Goal: Obtain resource: Download file/media

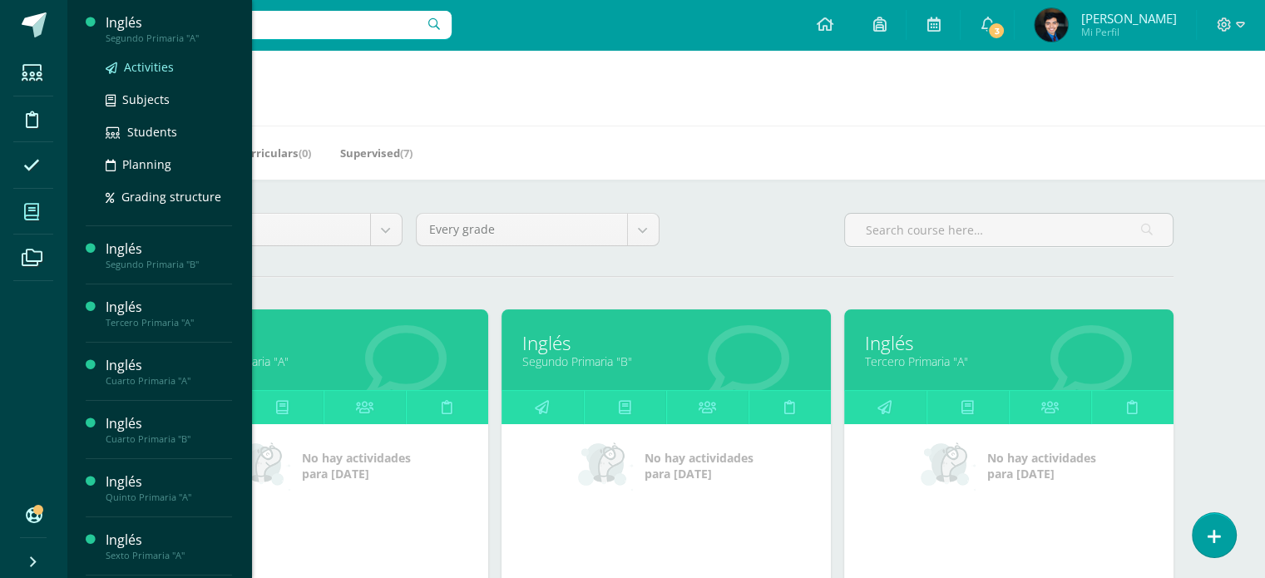
click at [156, 62] on span "Activities" at bounding box center [149, 67] width 50 height 16
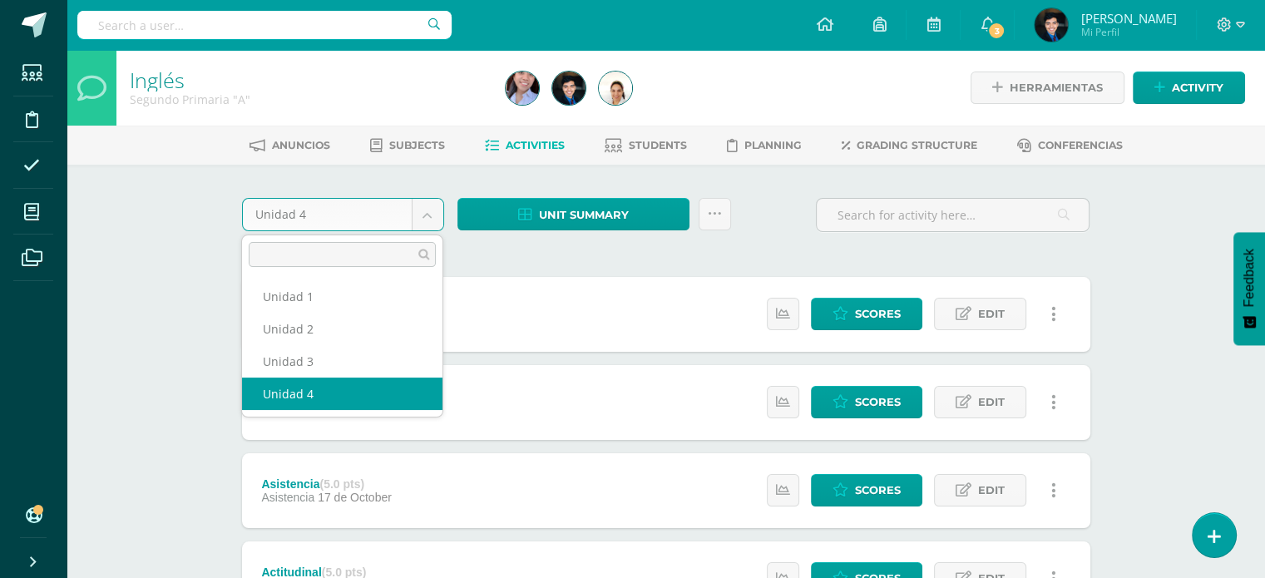
click at [422, 219] on body "Students Discipline Attendance My courses Archivos Soporte Help Reportar un pro…" at bounding box center [632, 539] width 1265 height 1079
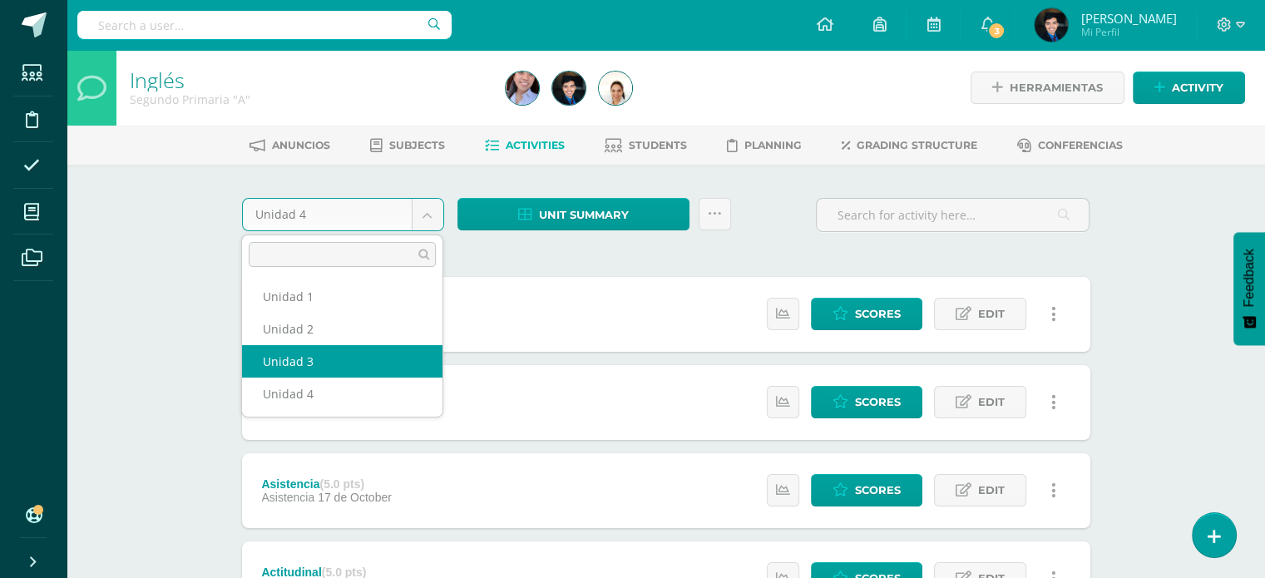
select select "Unidad 3"
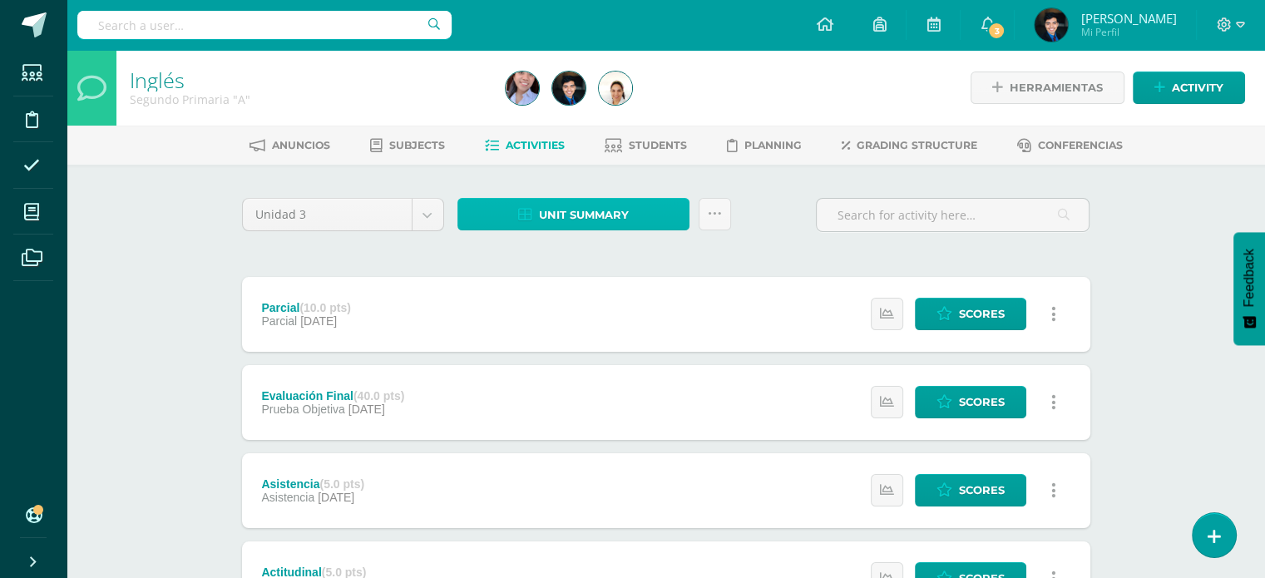
click at [630, 211] on link "Unit summary" at bounding box center [573, 214] width 232 height 32
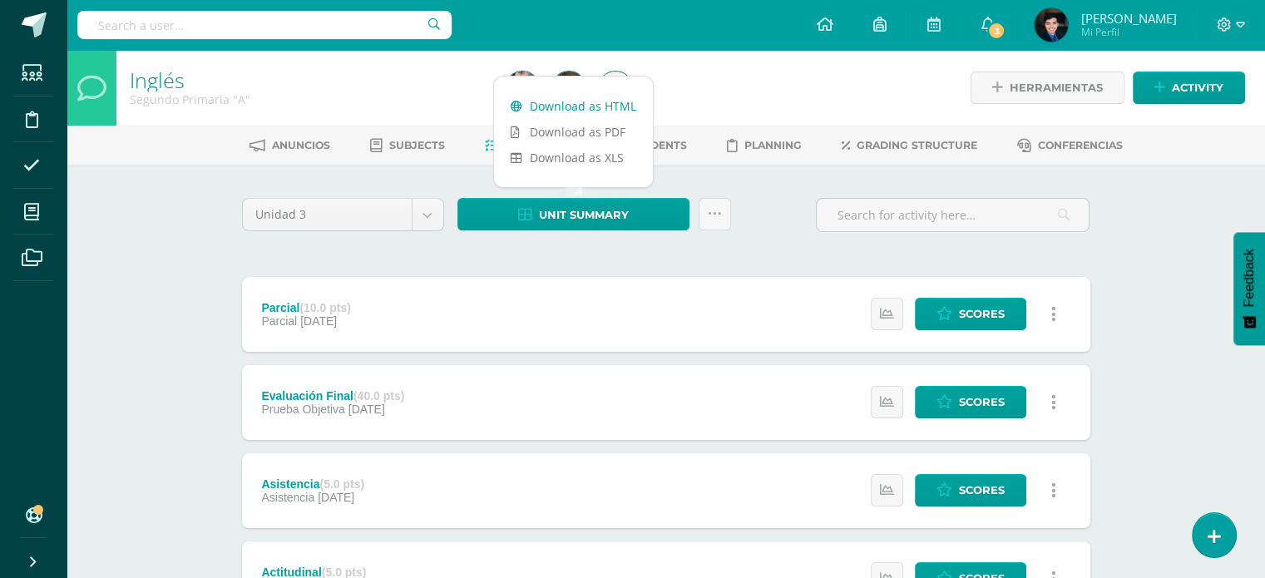
click at [589, 106] on link "Download as HTML" at bounding box center [573, 106] width 159 height 26
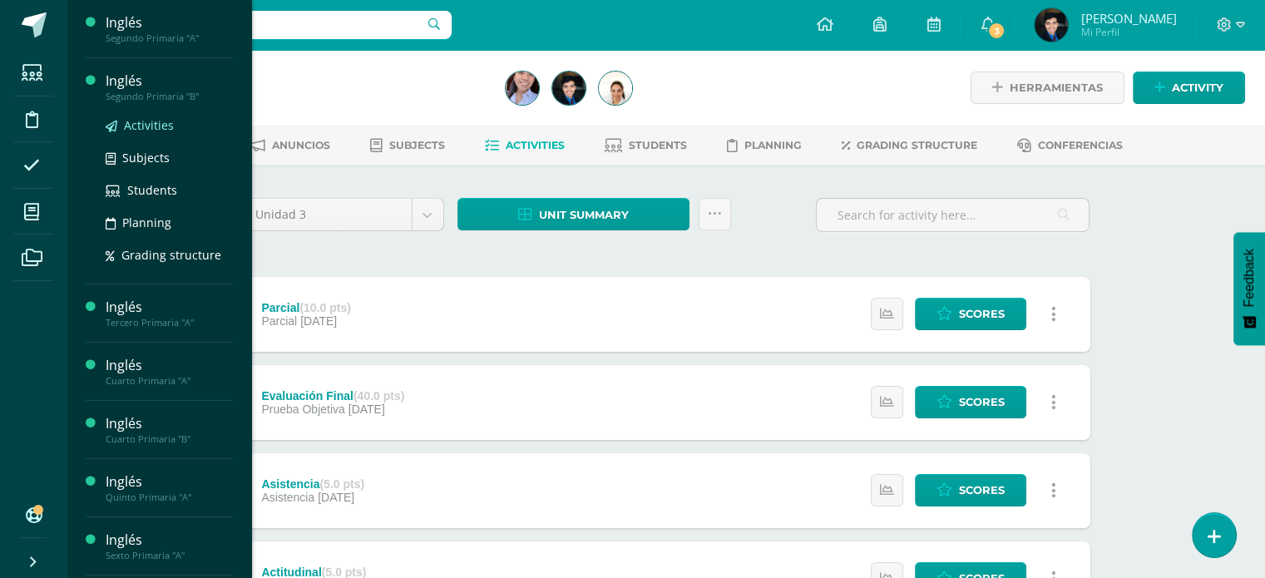
click at [145, 124] on span "Activities" at bounding box center [149, 125] width 50 height 16
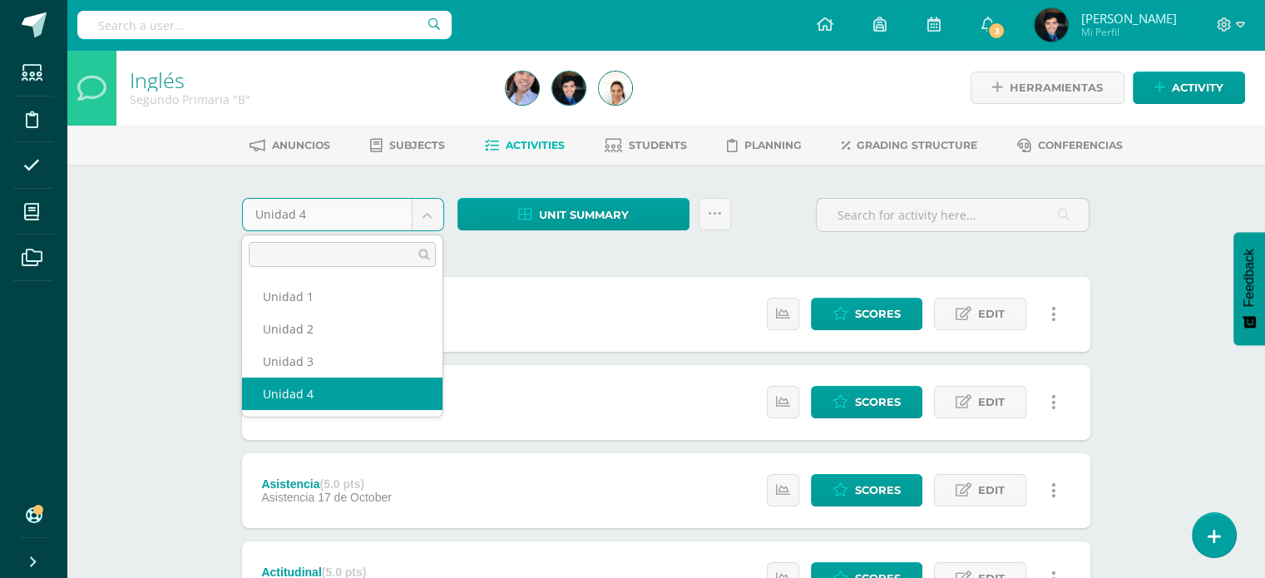
click at [429, 222] on body "Students Discipline Attendance My courses Archivos Soporte Help Reportar un pro…" at bounding box center [632, 539] width 1265 height 1079
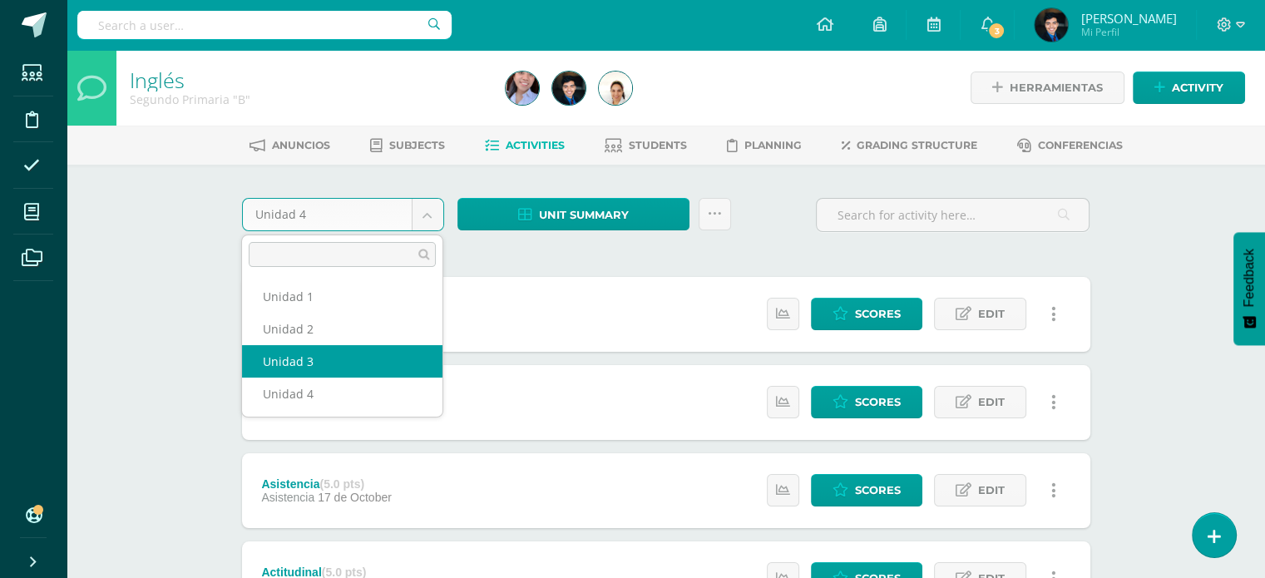
select select "Unidad 3"
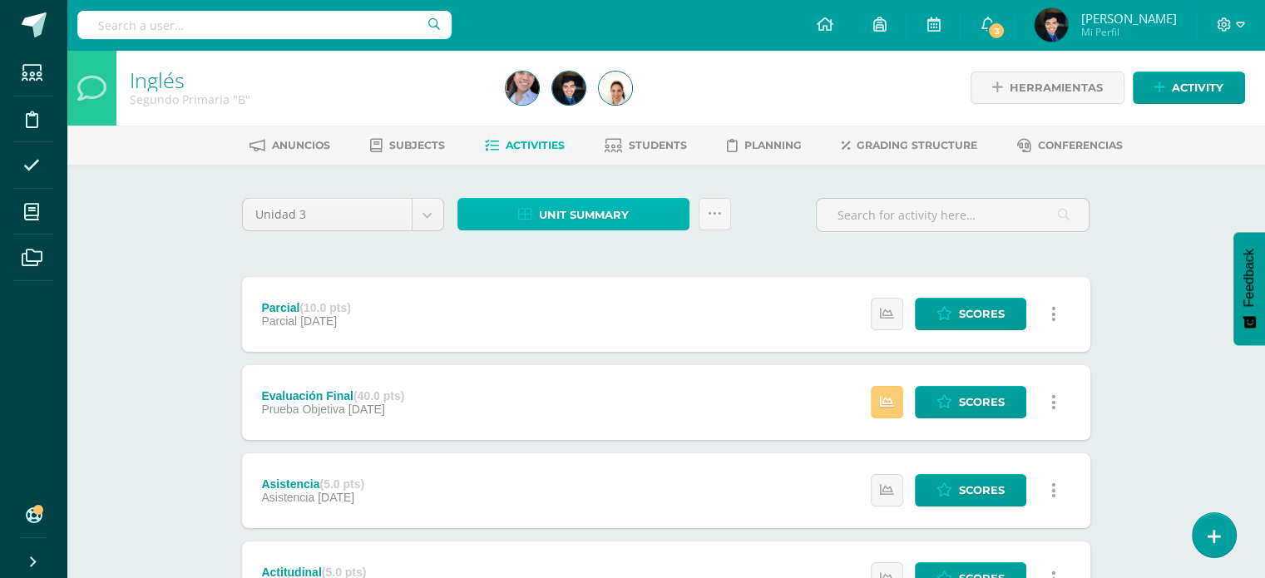
click at [549, 224] on span "Unit summary" at bounding box center [584, 215] width 90 height 31
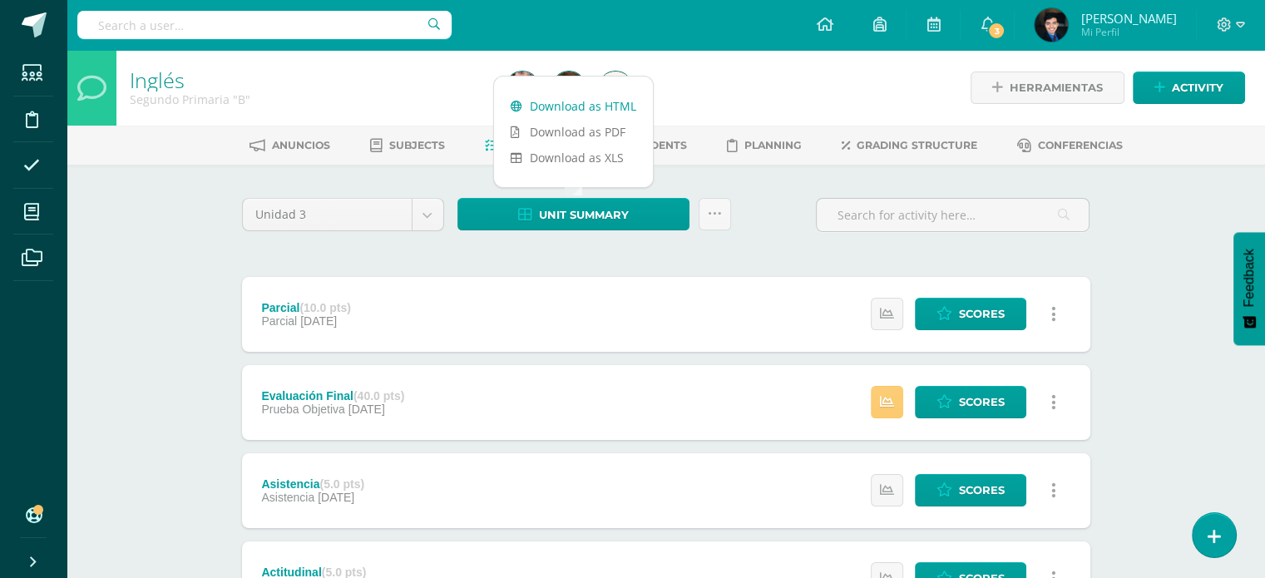
click at [565, 102] on link "Download as HTML" at bounding box center [573, 106] width 159 height 26
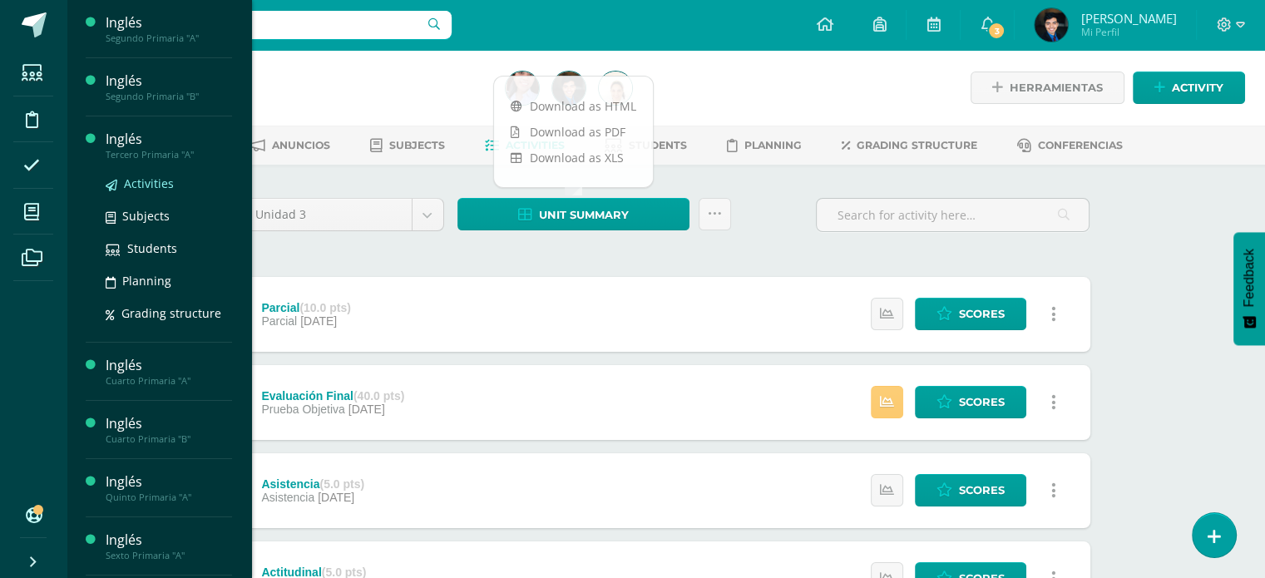
click at [150, 181] on span "Activities" at bounding box center [149, 183] width 50 height 16
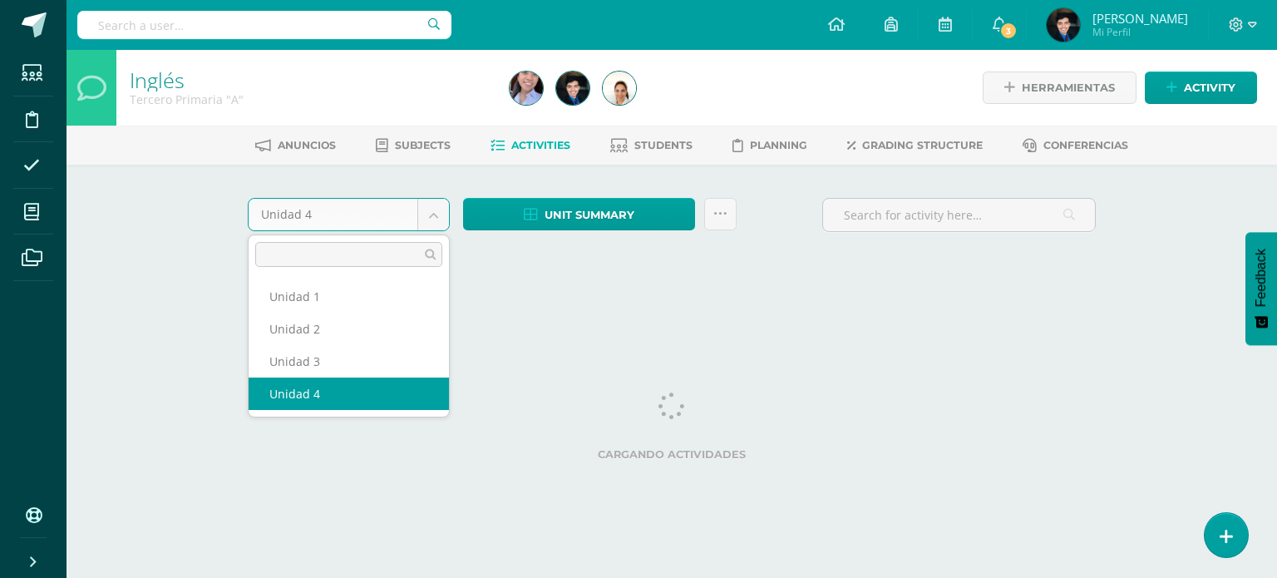
click at [432, 225] on body "Students Discipline Attendance My courses Archivos Soporte Help Reportar un pro…" at bounding box center [638, 155] width 1277 height 310
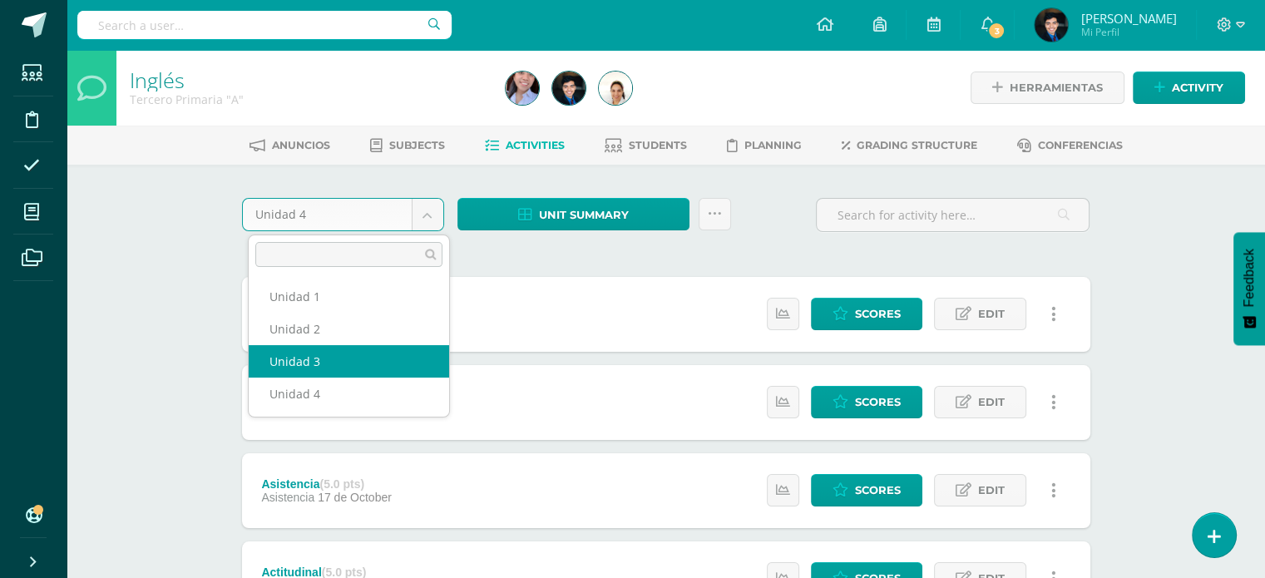
select select "Unidad 3"
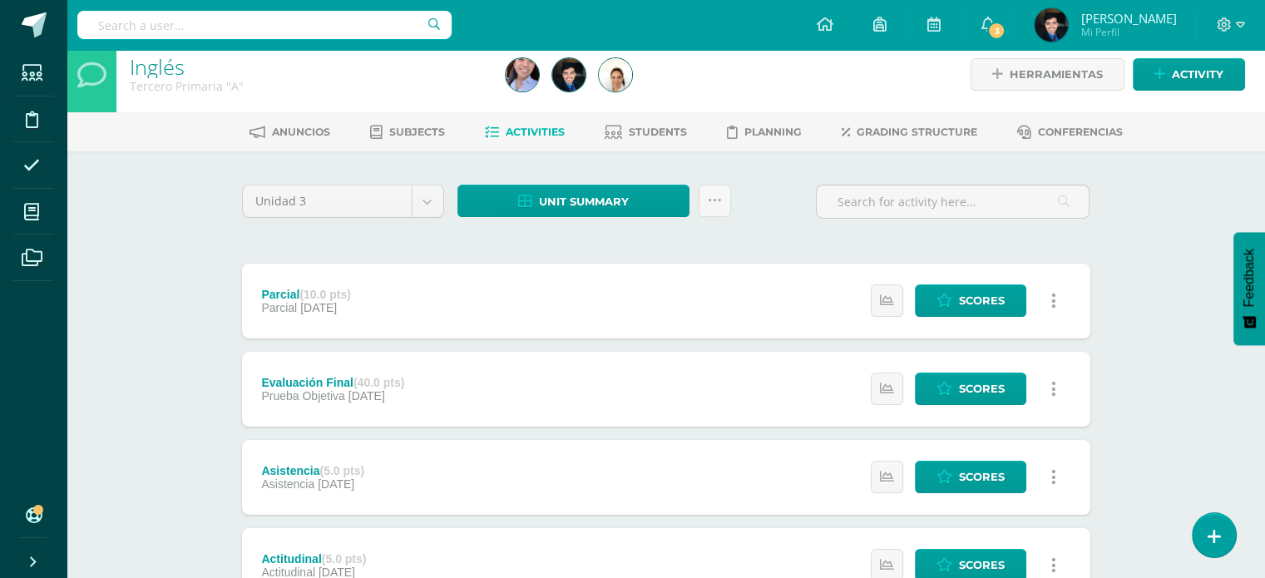
scroll to position [12, 0]
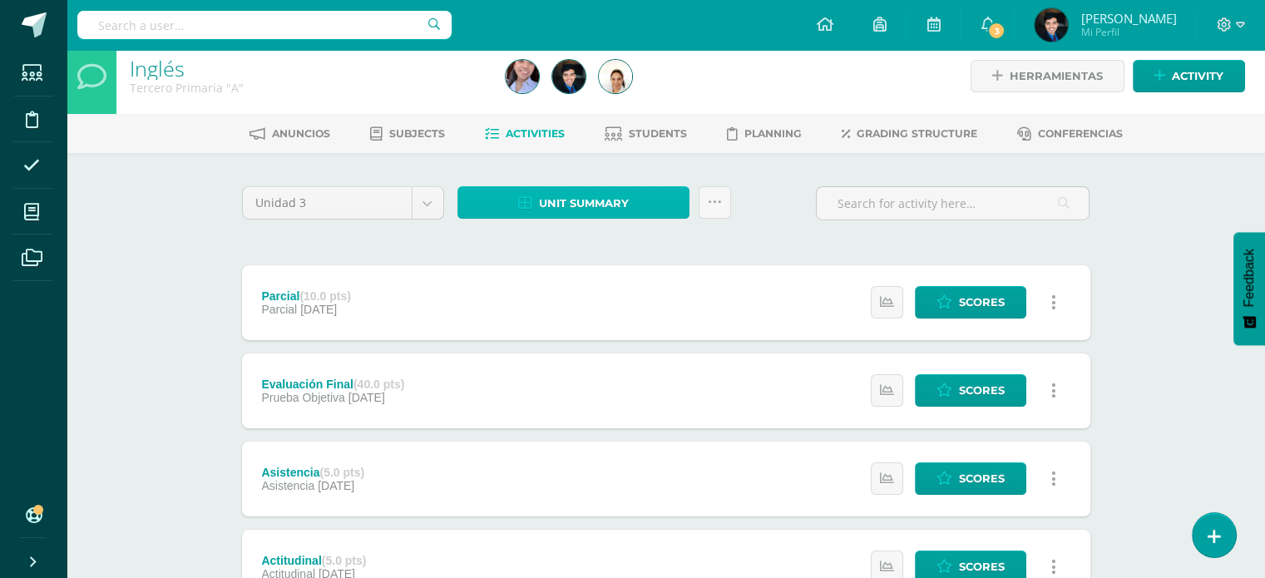
click at [646, 200] on link "Unit summary" at bounding box center [573, 202] width 232 height 32
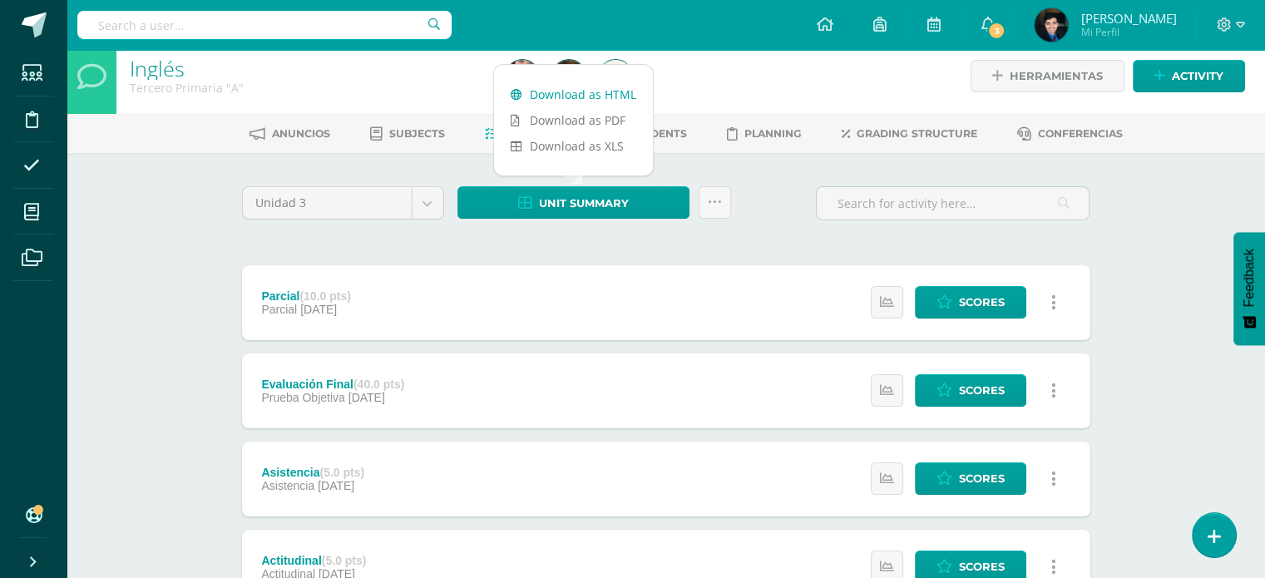
click at [565, 92] on link "Download as HTML" at bounding box center [573, 94] width 159 height 26
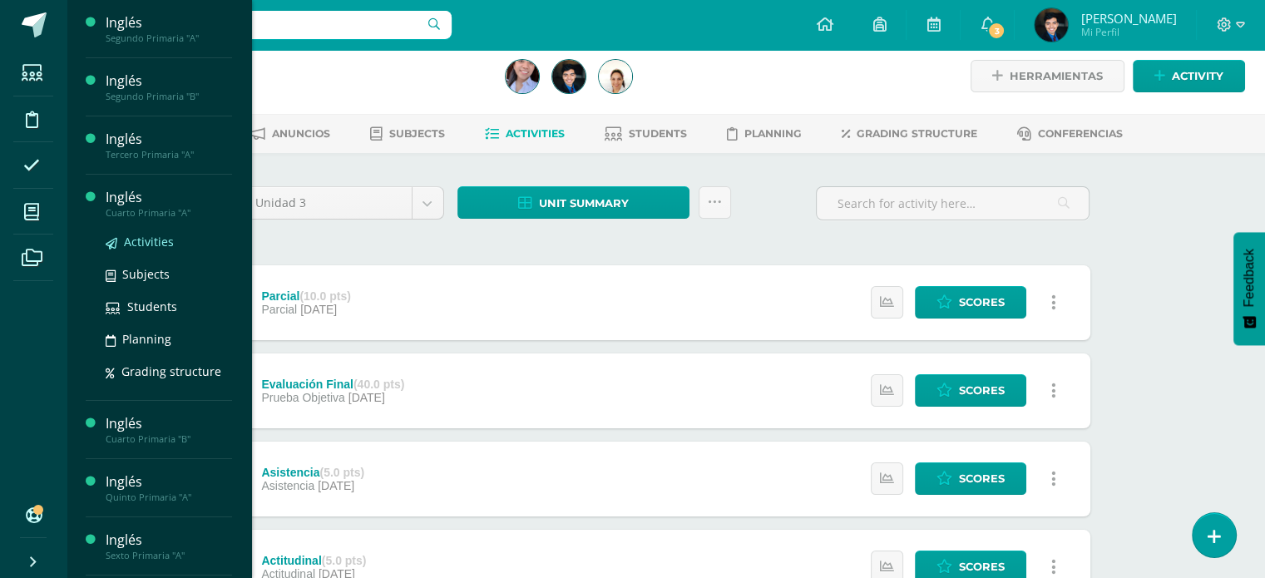
click at [153, 240] on span "Activities" at bounding box center [149, 242] width 50 height 16
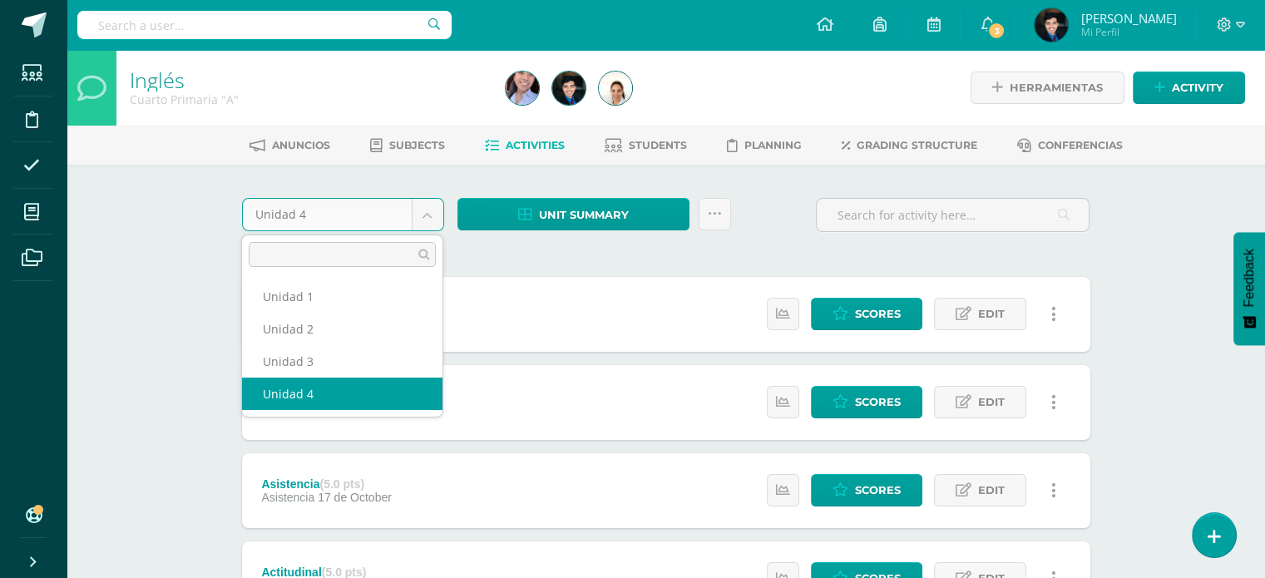
click at [422, 219] on body "Students Discipline Attendance My courses Archivos Soporte Help Reportar un pro…" at bounding box center [632, 539] width 1265 height 1079
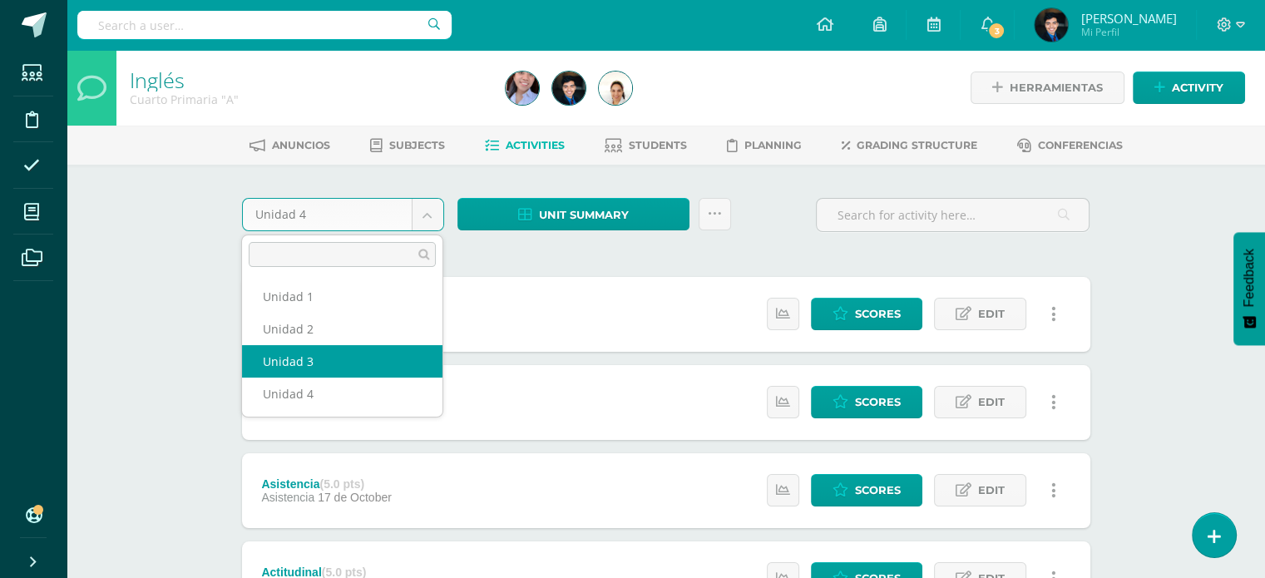
select select "Unidad 3"
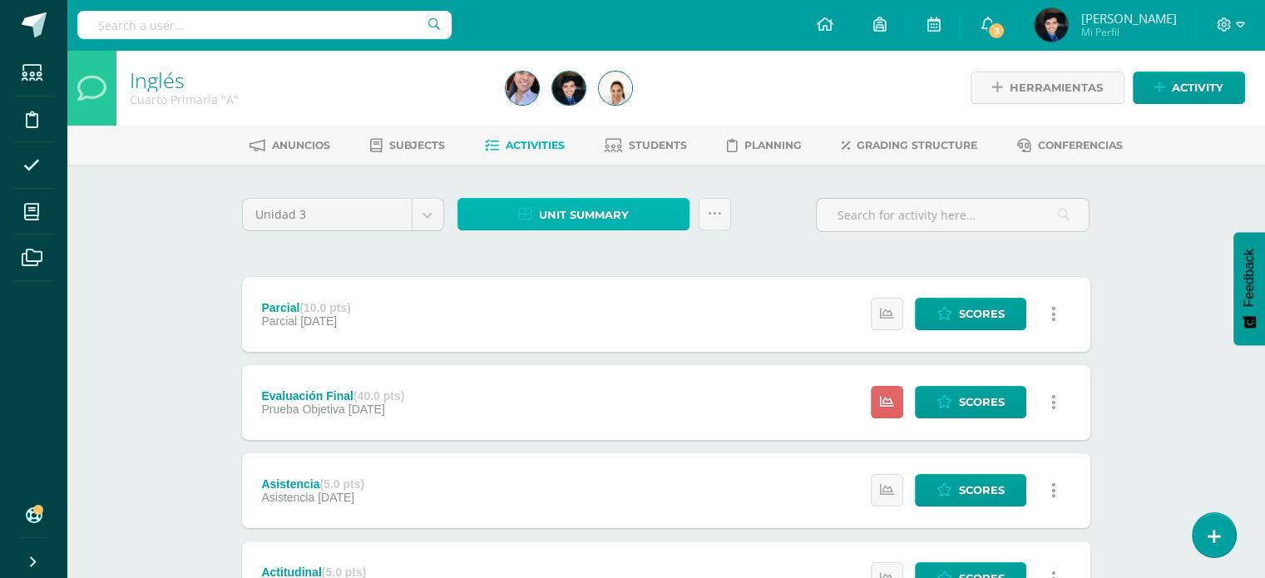
click at [625, 214] on span "Unit summary" at bounding box center [584, 215] width 90 height 31
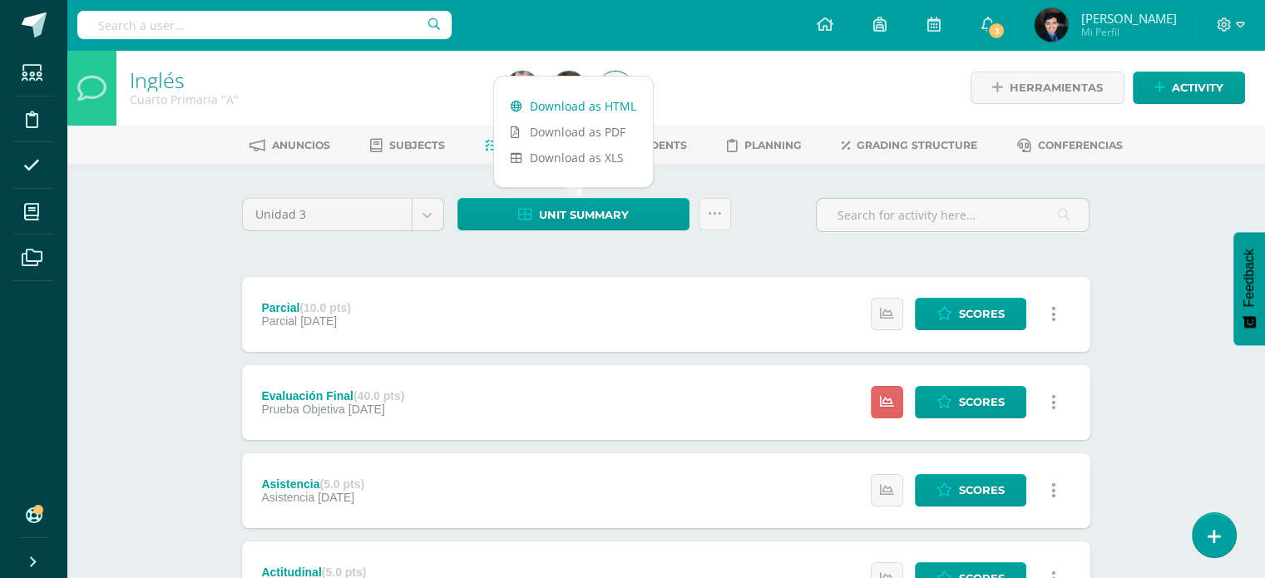
click at [569, 99] on link "Download as HTML" at bounding box center [573, 106] width 159 height 26
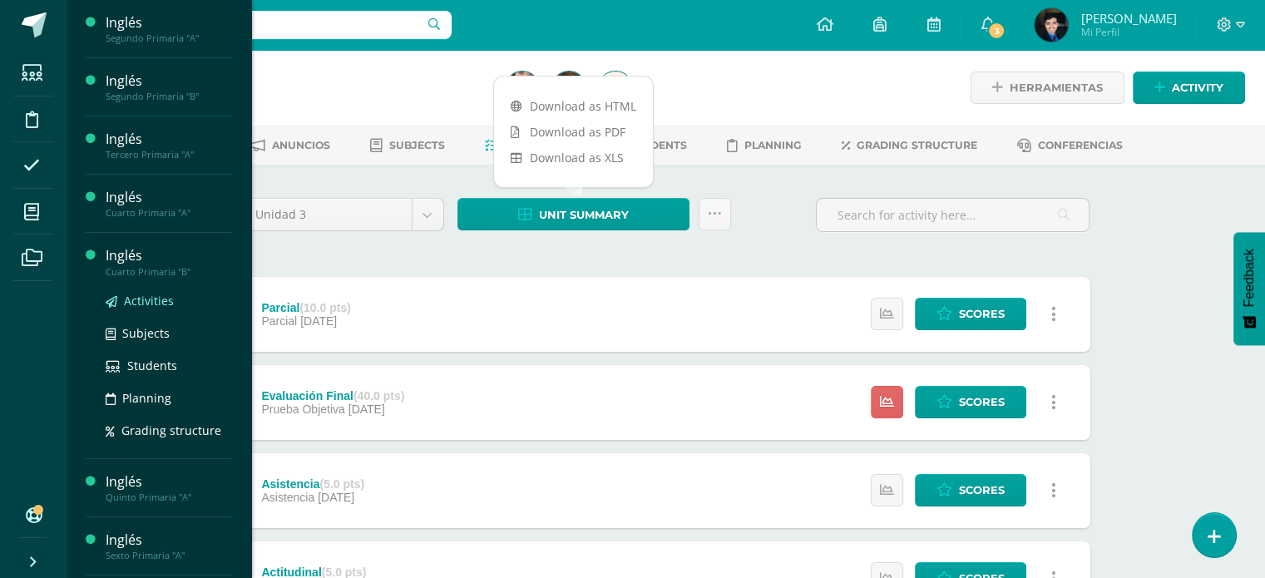
click at [145, 300] on span "Activities" at bounding box center [149, 301] width 50 height 16
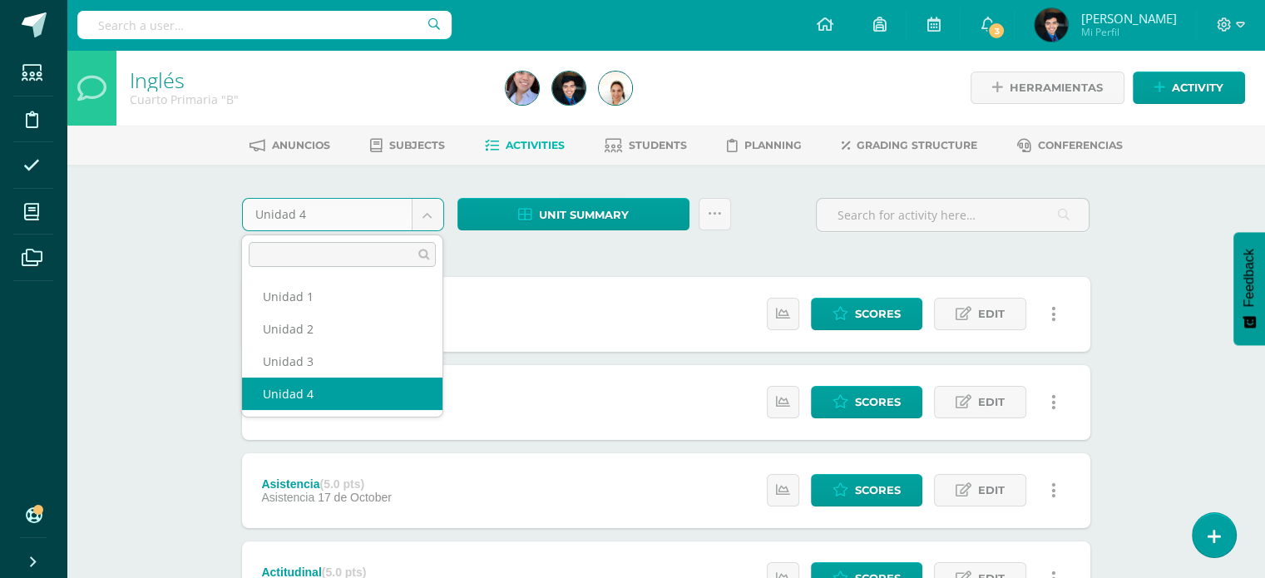
click at [431, 212] on body "Students Discipline Attendance My courses Archivos Soporte Help Reportar un pro…" at bounding box center [632, 539] width 1265 height 1079
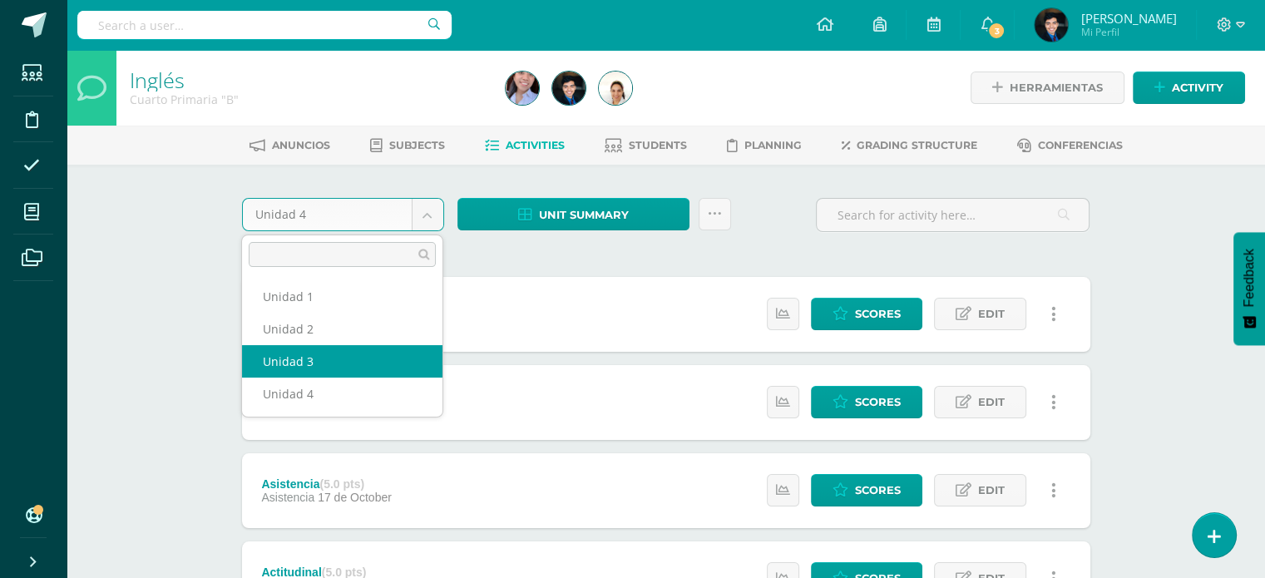
select select "Unidad 3"
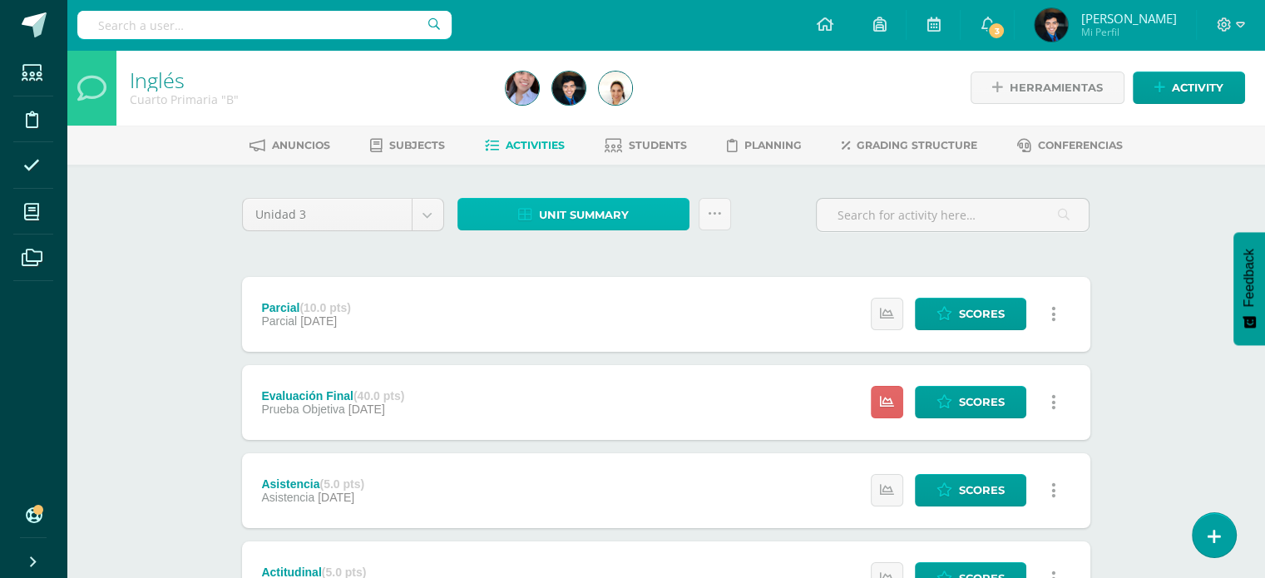
click at [586, 215] on span "Unit summary" at bounding box center [584, 215] width 90 height 31
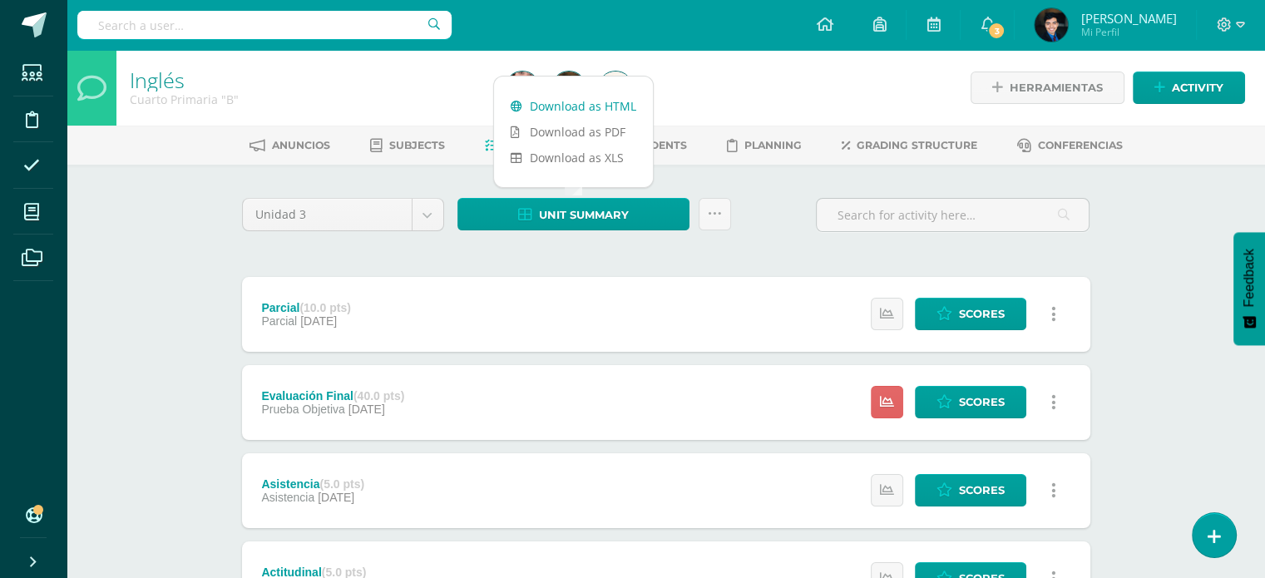
click at [575, 102] on link "Download as HTML" at bounding box center [573, 106] width 159 height 26
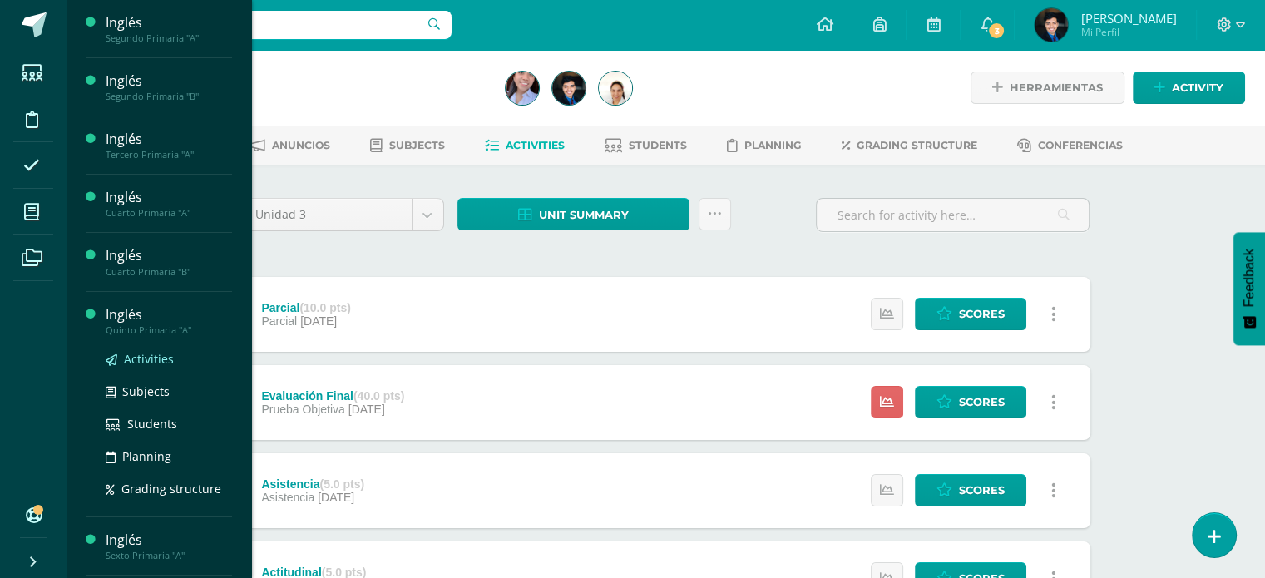
click at [156, 355] on span "Activities" at bounding box center [149, 359] width 50 height 16
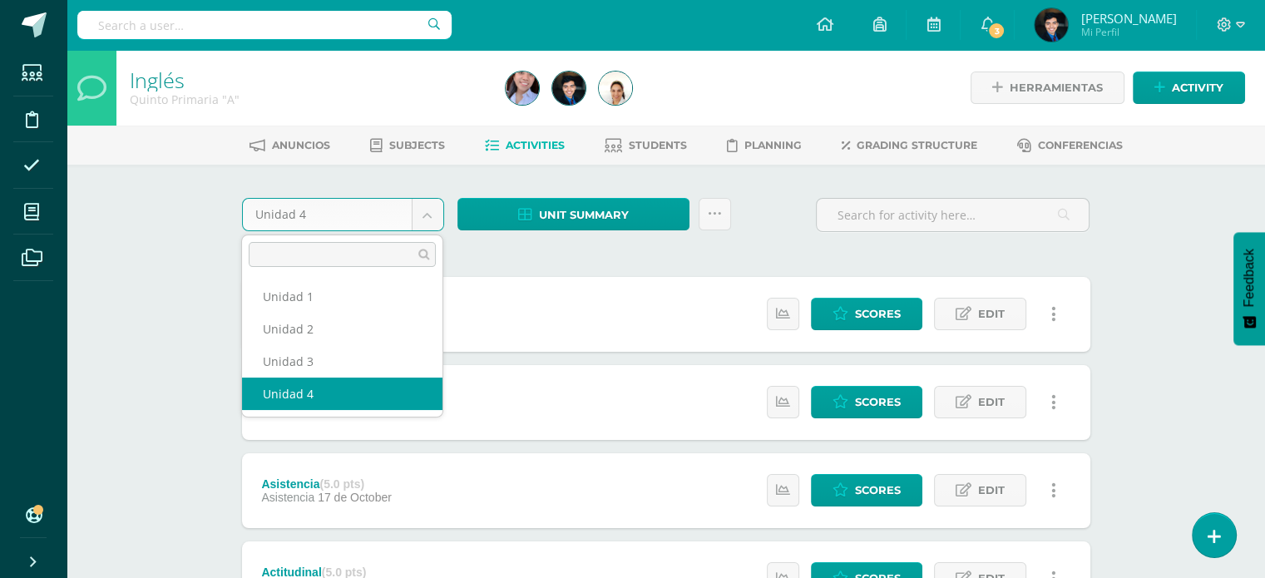
click at [435, 208] on body "Students Discipline Attendance My courses Archivos Soporte Help Reportar un pro…" at bounding box center [632, 495] width 1265 height 991
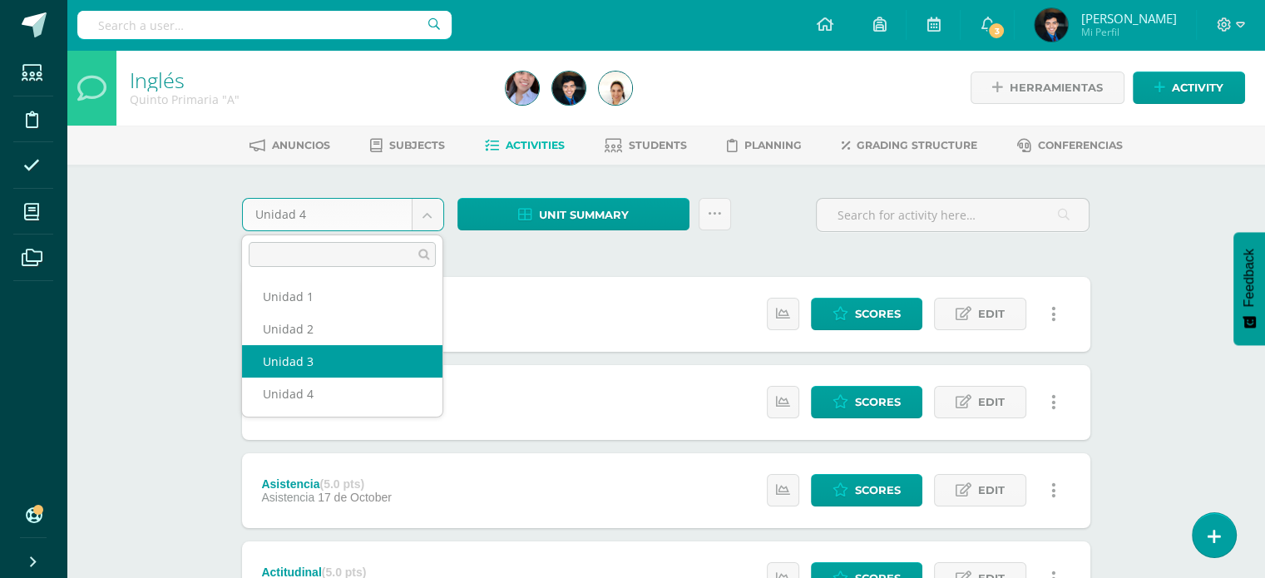
select select "Unidad 3"
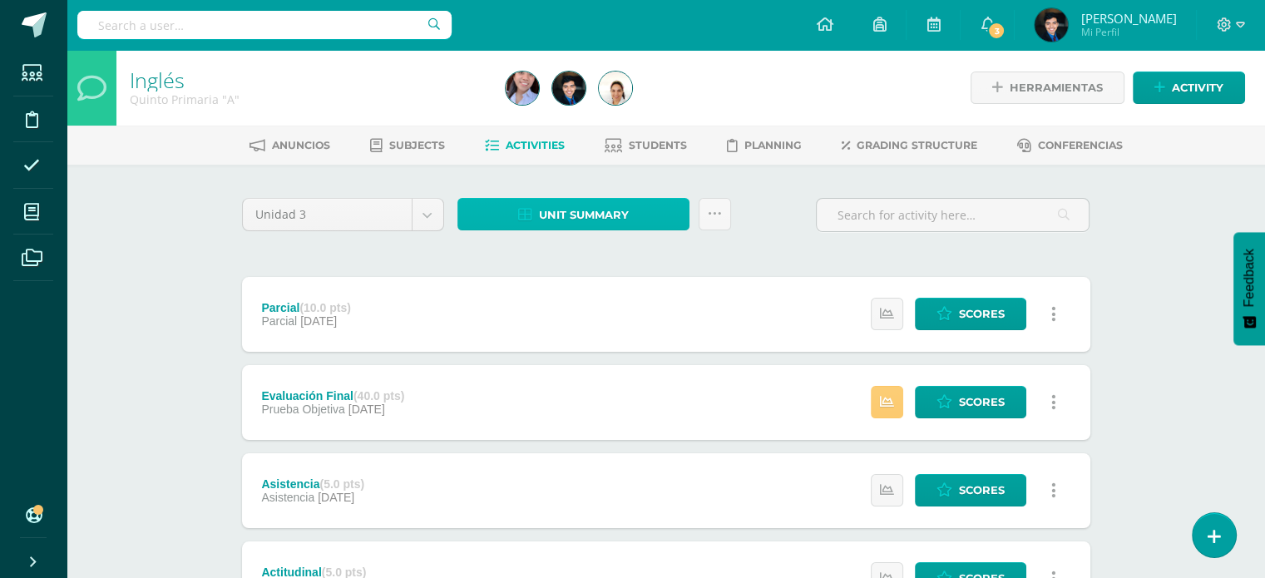
click at [562, 215] on span "Unit summary" at bounding box center [584, 215] width 90 height 31
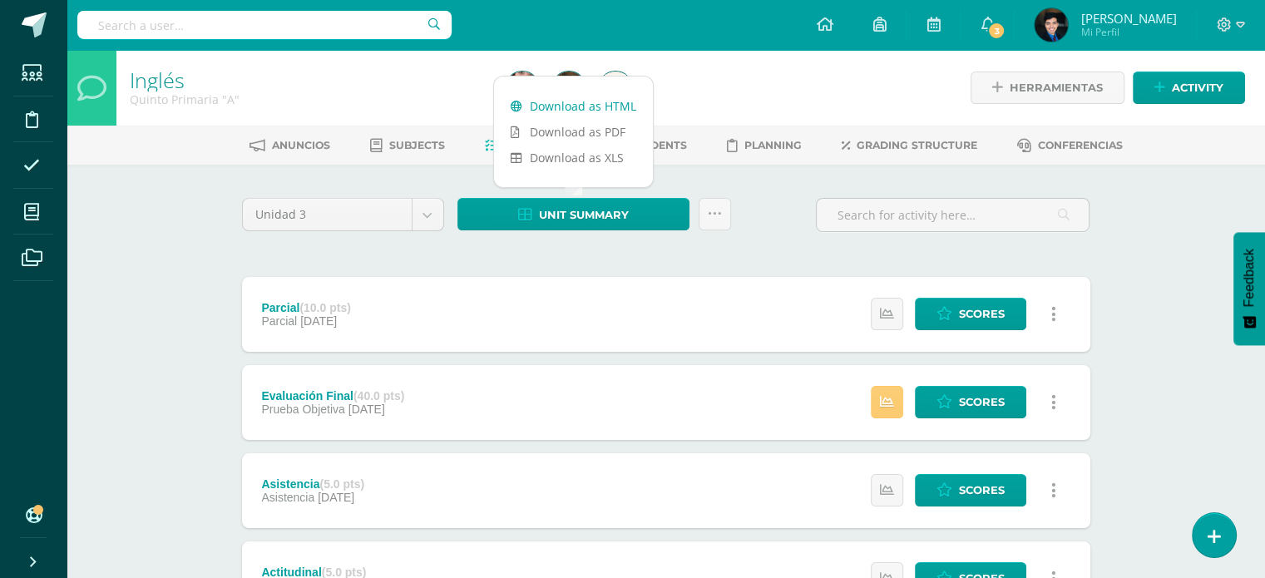
click at [552, 101] on link "Download as HTML" at bounding box center [573, 106] width 159 height 26
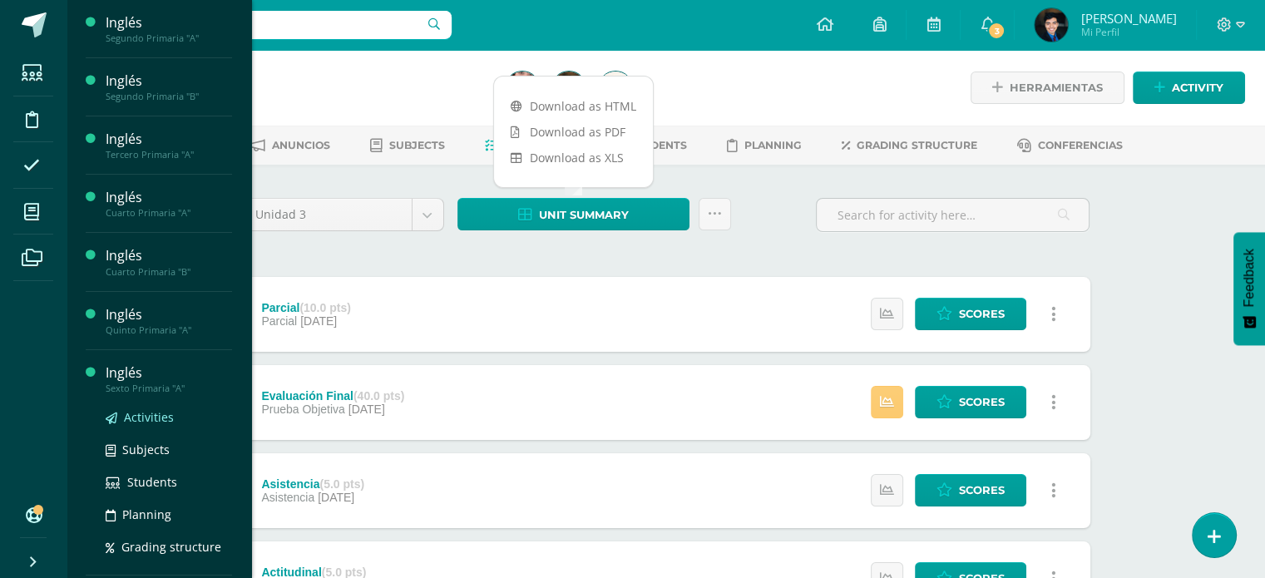
click at [156, 412] on span "Activities" at bounding box center [149, 417] width 50 height 16
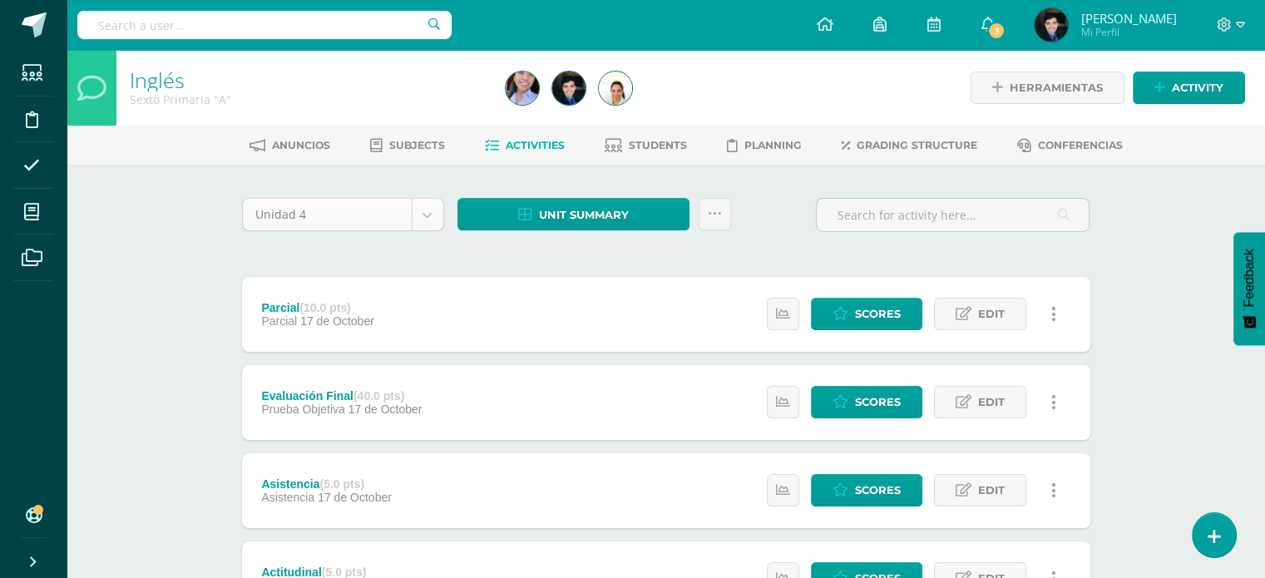
click at [412, 218] on body "Students Discipline Attendance My courses Archivos Soporte Help Reportar un pro…" at bounding box center [632, 539] width 1265 height 1079
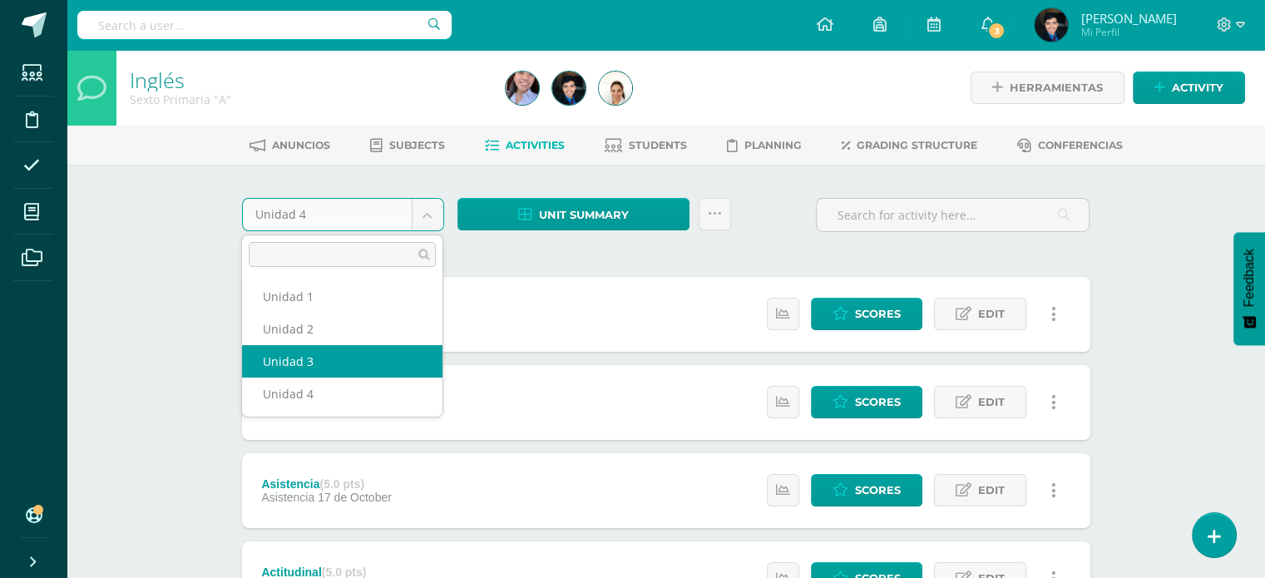
select select "Unidad 3"
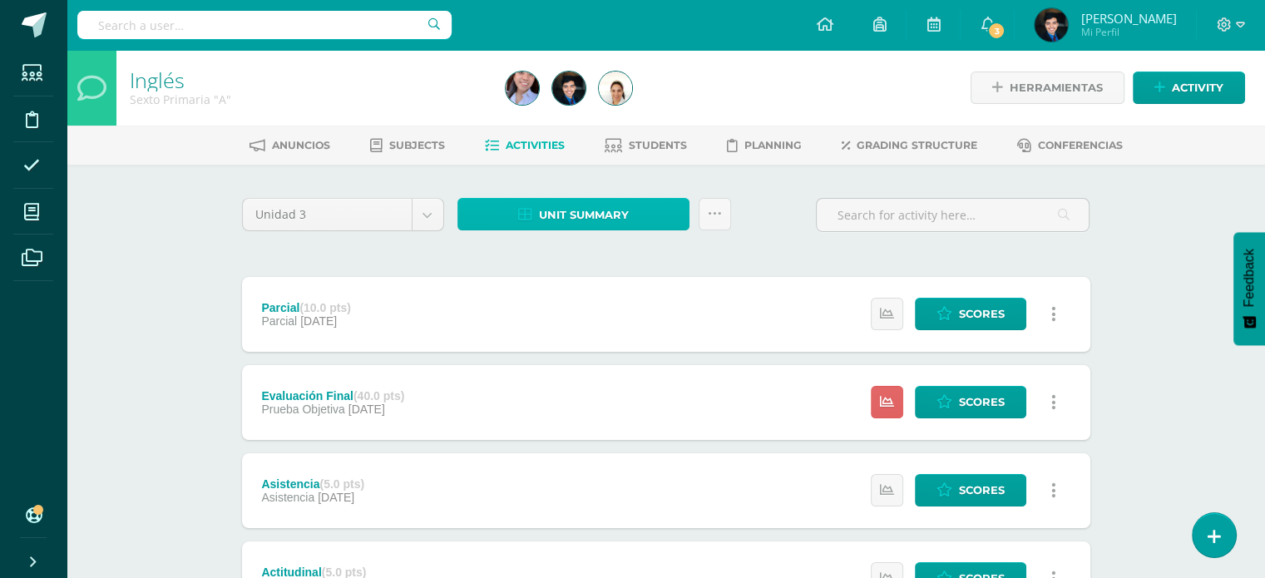
click at [603, 207] on span "Unit summary" at bounding box center [584, 215] width 90 height 31
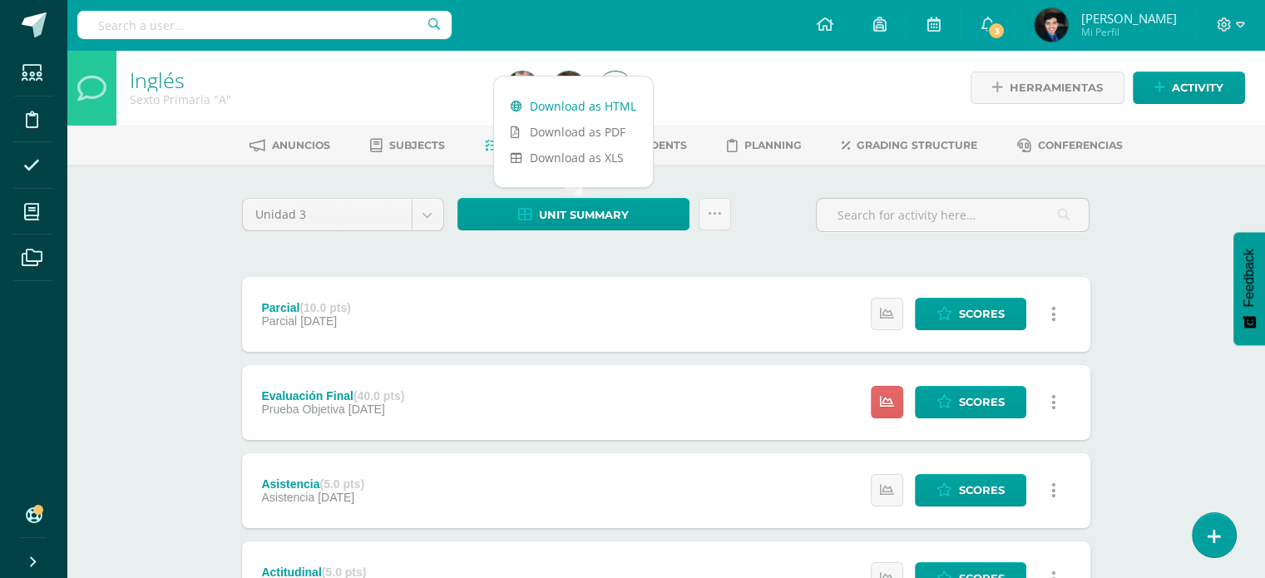
click at [585, 108] on link "Download as HTML" at bounding box center [573, 106] width 159 height 26
